Goal: Task Accomplishment & Management: Manage account settings

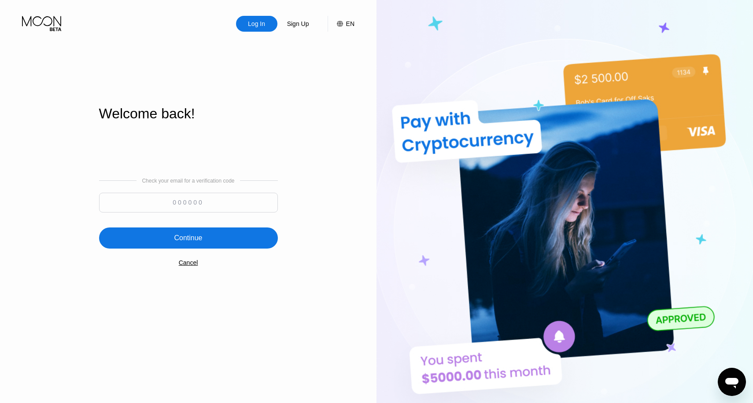
click at [203, 204] on input at bounding box center [188, 203] width 179 height 20
click at [180, 210] on input at bounding box center [188, 203] width 179 height 20
type input "963908"
click at [174, 239] on div "Continue" at bounding box center [188, 238] width 28 height 9
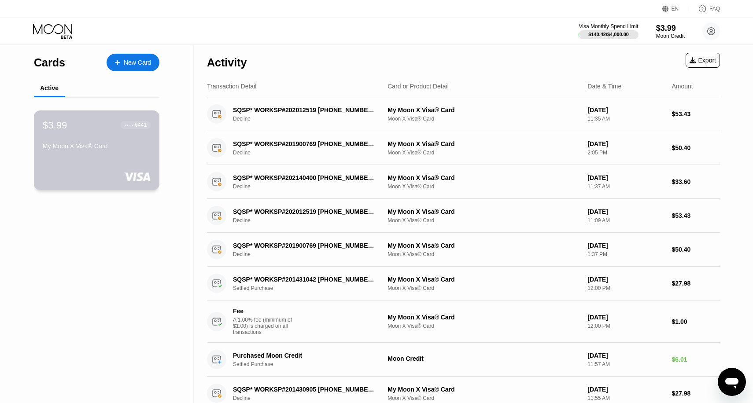
click at [129, 171] on div "$3.99 ● ● ● ● 6441 My Moon X Visa® Card" at bounding box center [97, 150] width 126 height 80
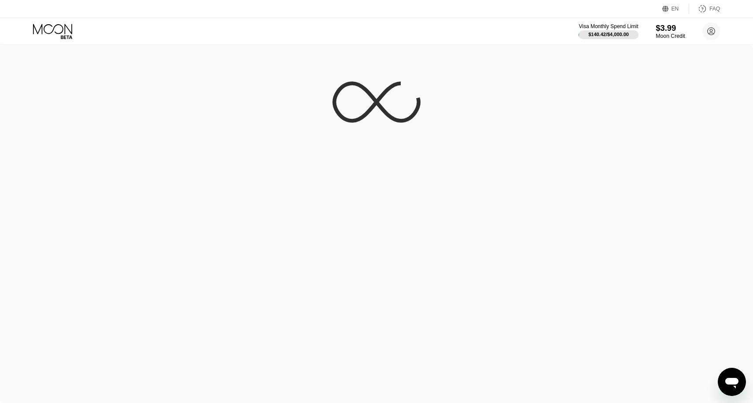
click at [675, 31] on div "$3.99" at bounding box center [669, 27] width 29 height 9
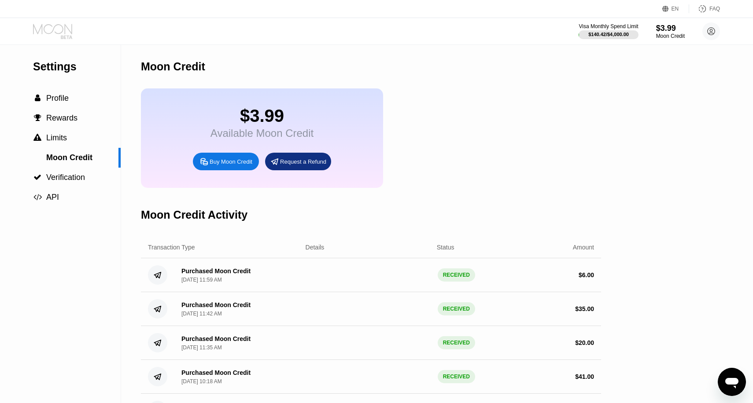
click at [59, 37] on icon at bounding box center [53, 31] width 41 height 15
